Goal: Find specific page/section: Find specific page/section

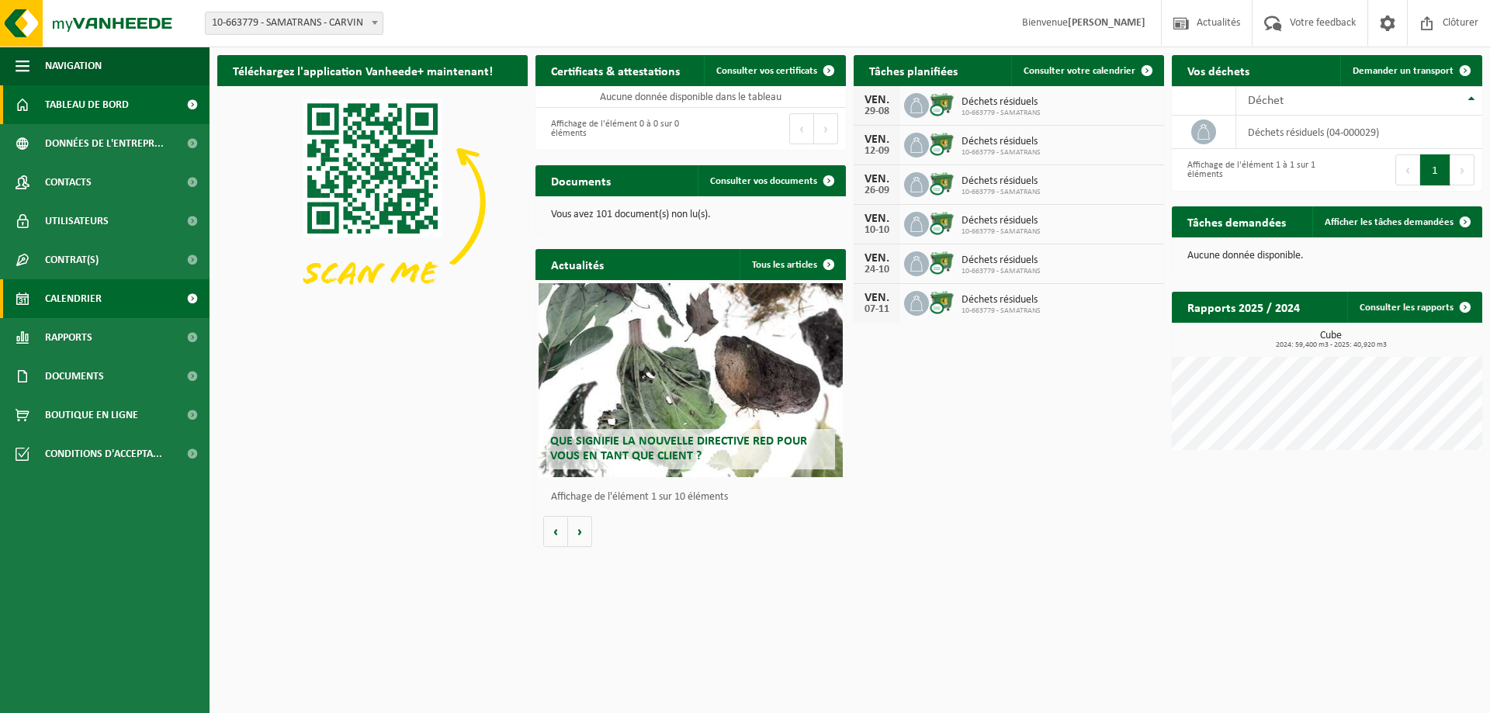
click at [83, 300] on span "Calendrier" at bounding box center [73, 298] width 57 height 39
